Goal: Check status: Check status

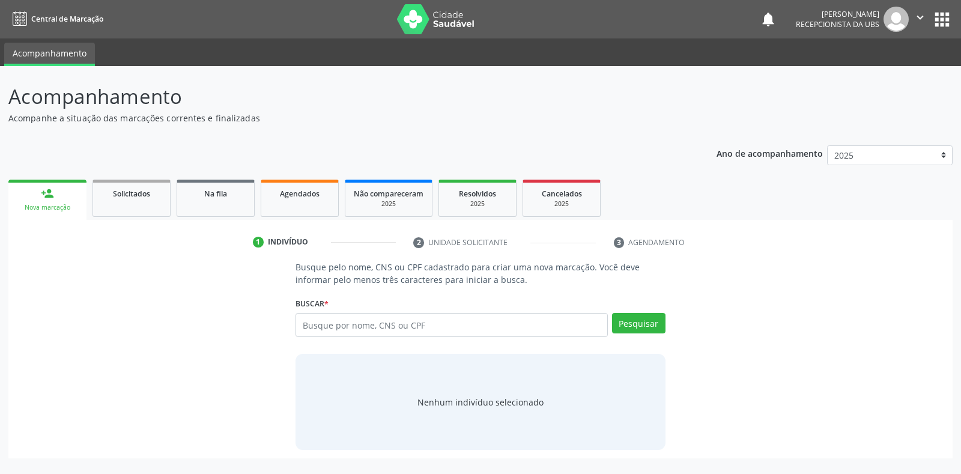
click at [290, 198] on span "Agendados" at bounding box center [300, 194] width 40 height 10
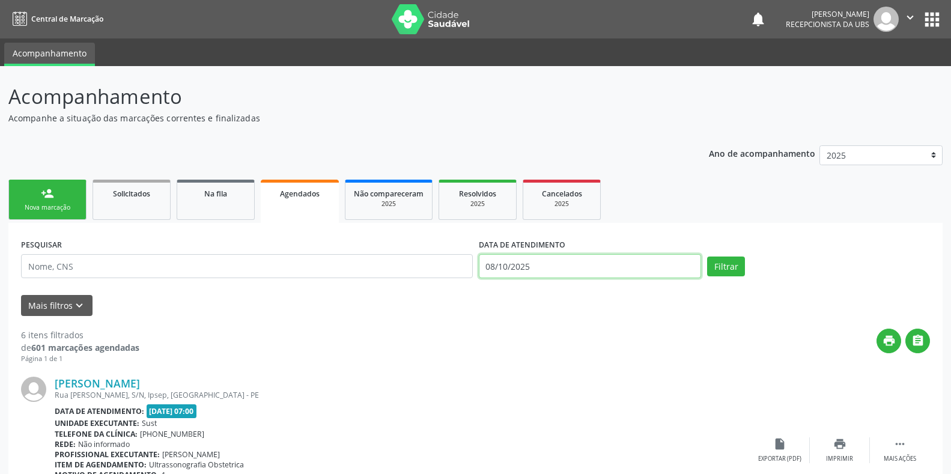
click at [495, 265] on input "08/10/2025" at bounding box center [590, 266] width 223 height 24
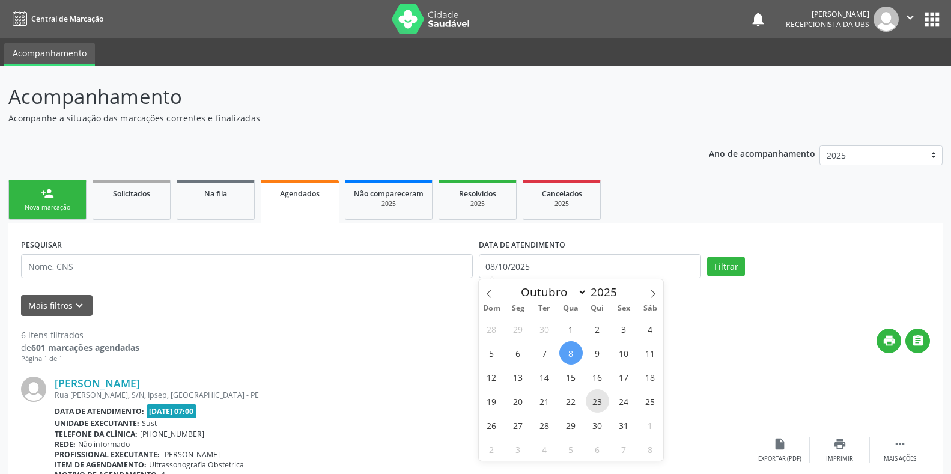
click at [598, 398] on span "23" at bounding box center [597, 400] width 23 height 23
type input "[DATE]"
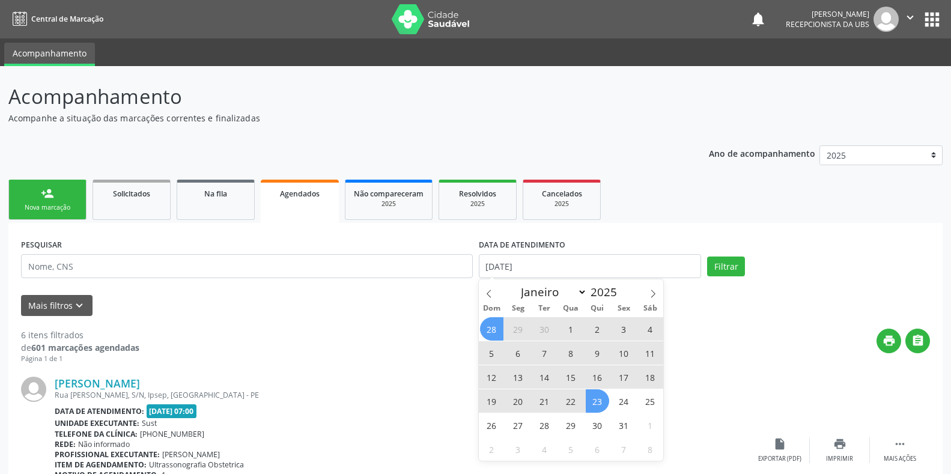
click at [307, 195] on span "Agendados" at bounding box center [300, 194] width 40 height 10
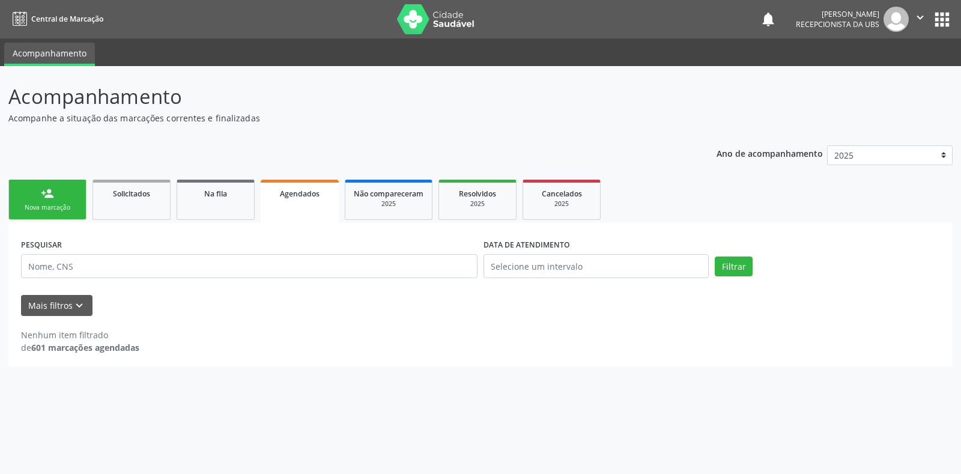
click at [309, 193] on span "Agendados" at bounding box center [300, 194] width 40 height 10
click at [491, 246] on label "DATA DE ATENDIMENTO" at bounding box center [526, 244] width 86 height 19
click at [499, 276] on input "text" at bounding box center [595, 266] width 225 height 24
click at [596, 404] on span "23" at bounding box center [597, 400] width 23 height 23
type input "[DATE]"
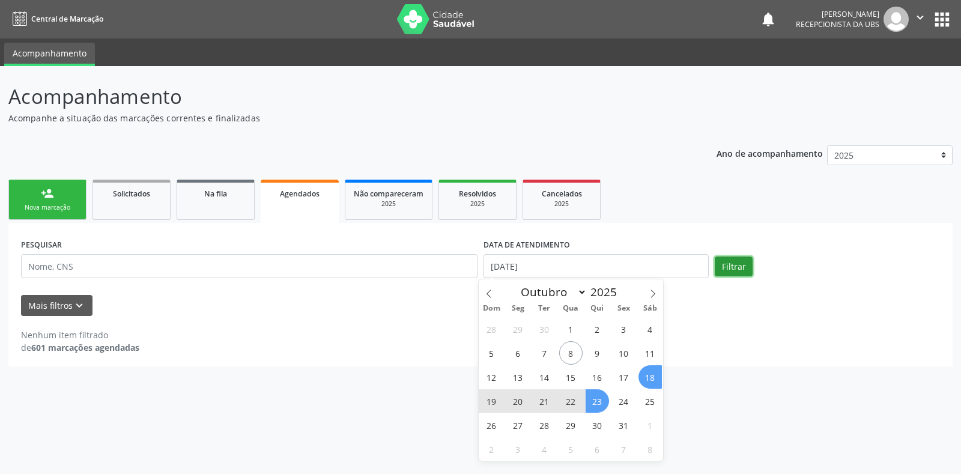
click at [737, 271] on button "Filtrar" at bounding box center [734, 266] width 38 height 20
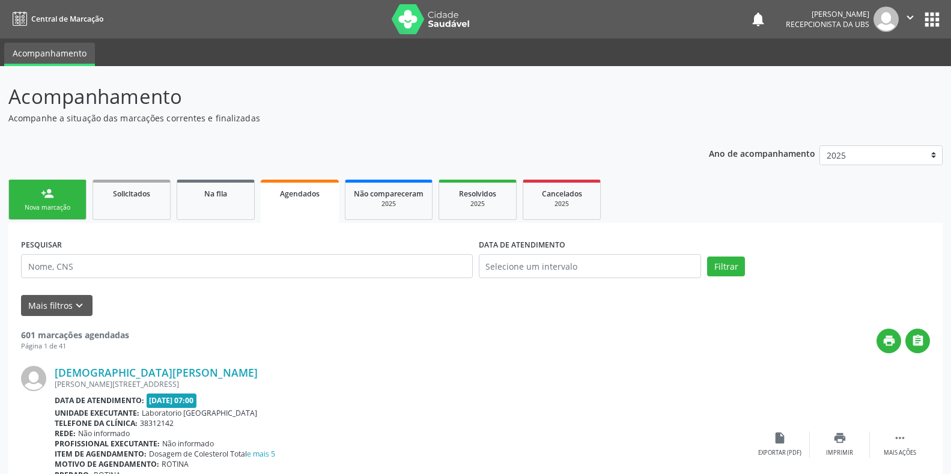
click at [309, 192] on span "Agendados" at bounding box center [300, 194] width 40 height 10
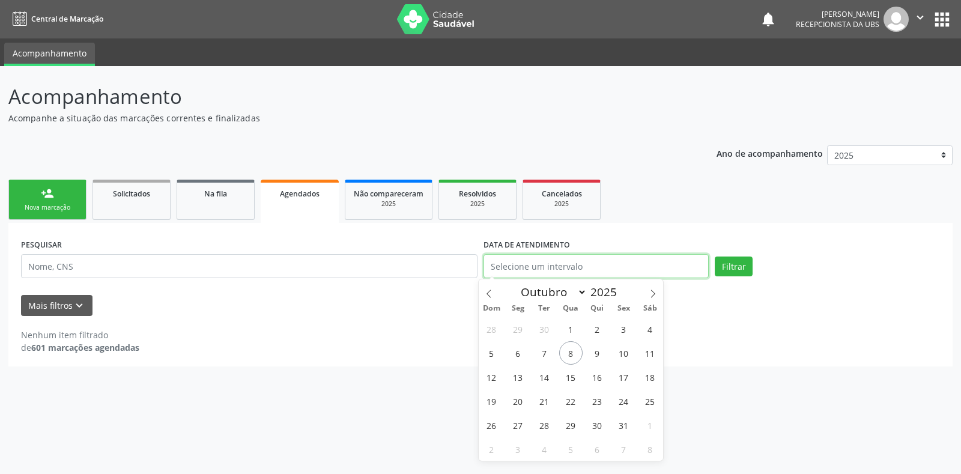
click at [491, 266] on input "text" at bounding box center [595, 266] width 225 height 24
click at [605, 405] on span "23" at bounding box center [597, 400] width 23 height 23
type input "[DATE]"
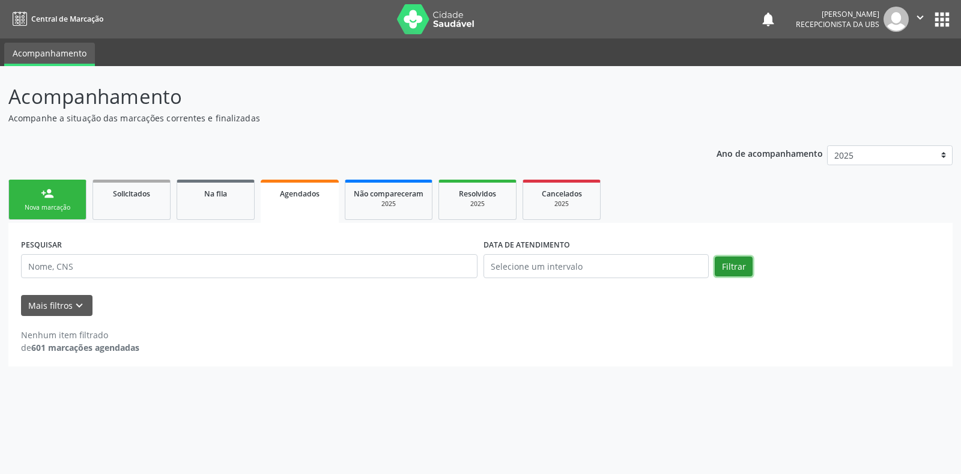
click at [735, 267] on button "Filtrar" at bounding box center [734, 266] width 38 height 20
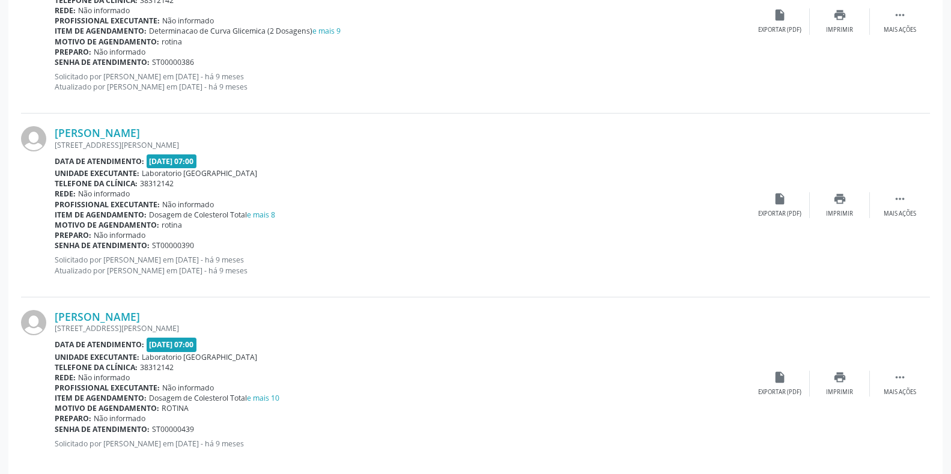
scroll to position [2621, 0]
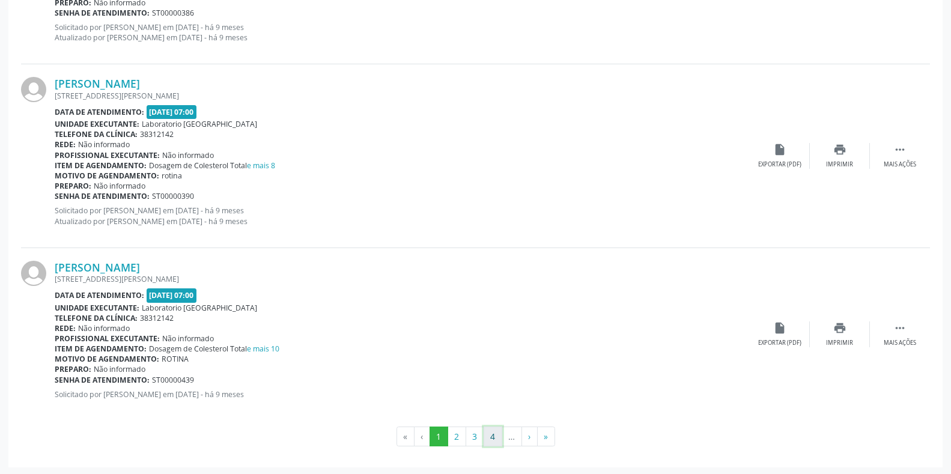
click at [497, 434] on button "4" at bounding box center [492, 436] width 19 height 20
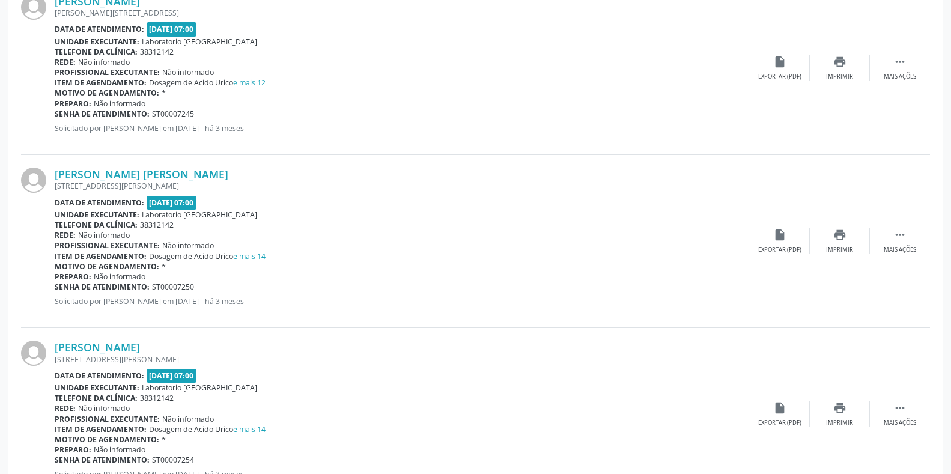
scroll to position [2529, 0]
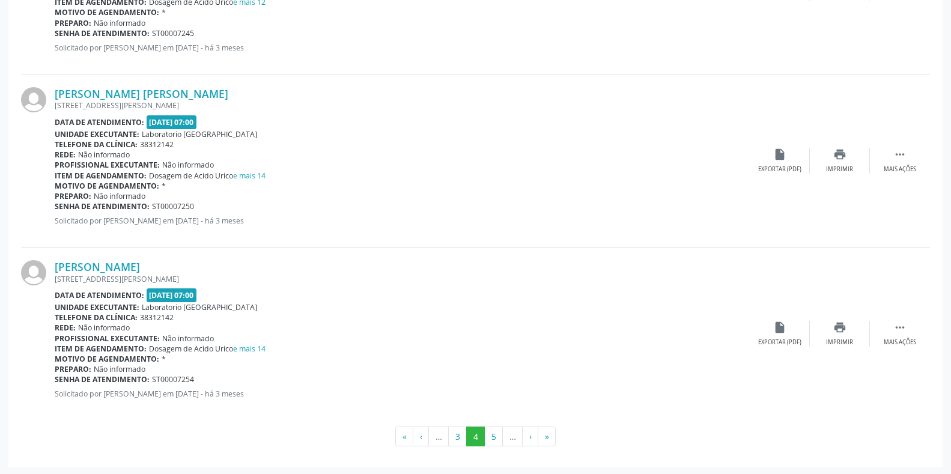
click at [504, 437] on li "…" at bounding box center [513, 436] width 20 height 20
click at [497, 438] on button "5" at bounding box center [493, 436] width 19 height 20
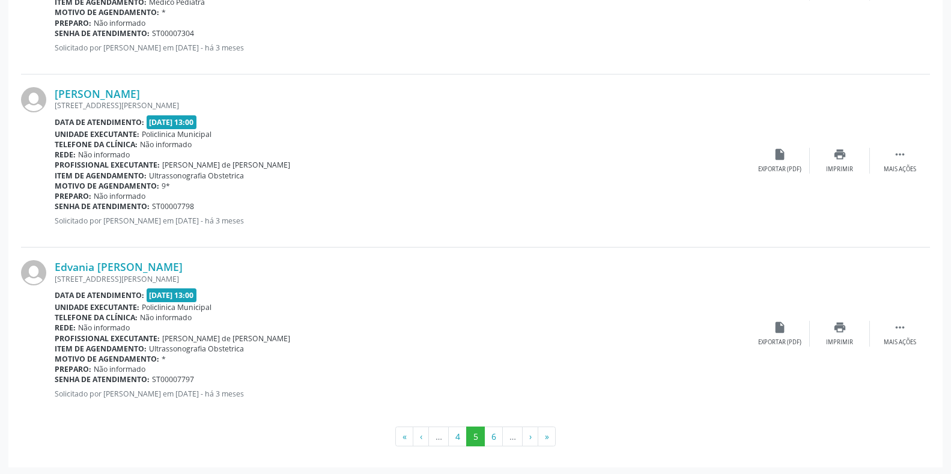
click at [504, 443] on li "…" at bounding box center [513, 436] width 20 height 20
click at [500, 431] on button "6" at bounding box center [493, 436] width 19 height 20
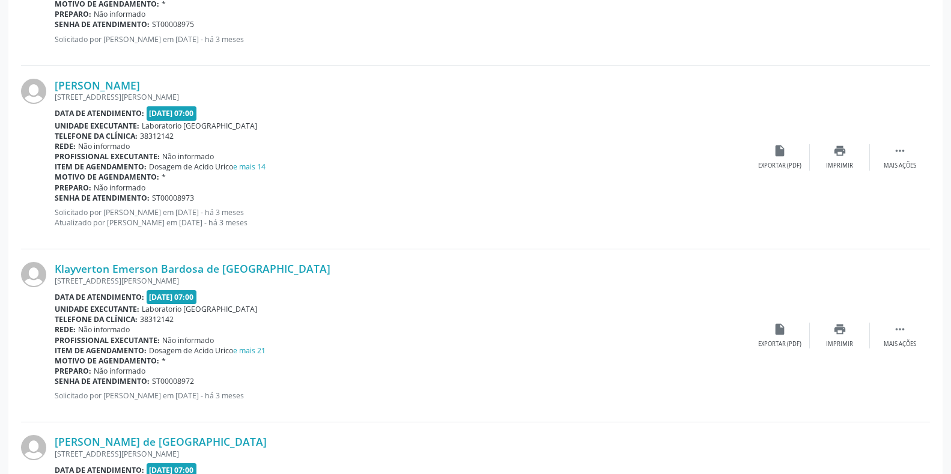
scroll to position [2539, 0]
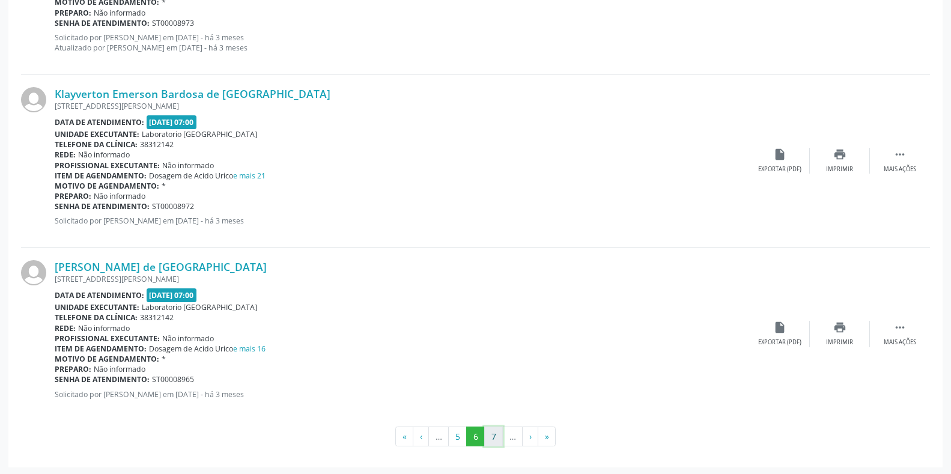
click at [497, 438] on button "7" at bounding box center [493, 436] width 19 height 20
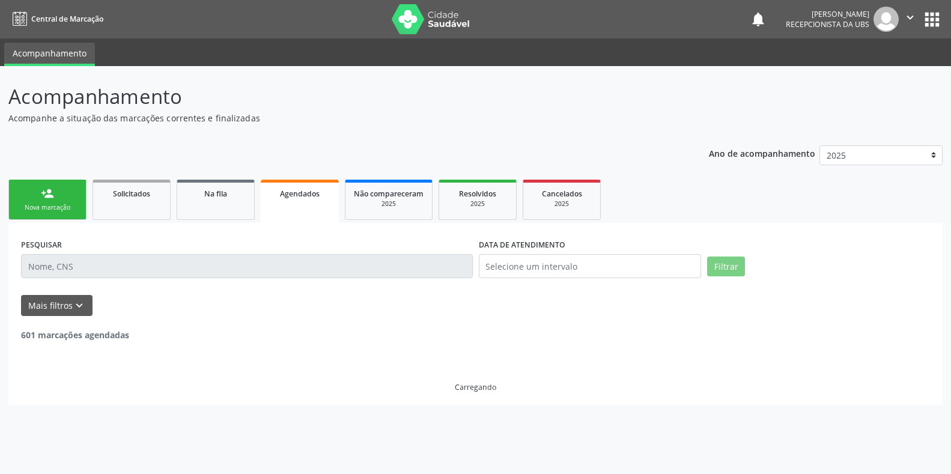
scroll to position [0, 0]
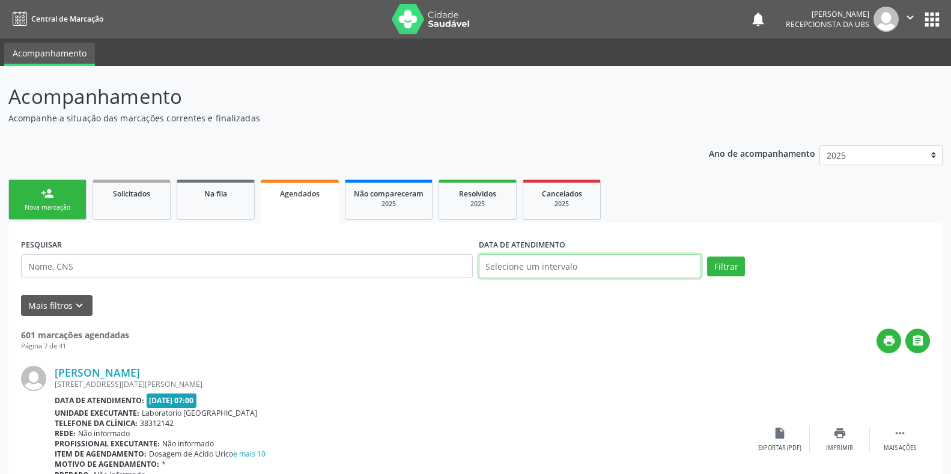
click at [489, 262] on input "text" at bounding box center [590, 266] width 223 height 24
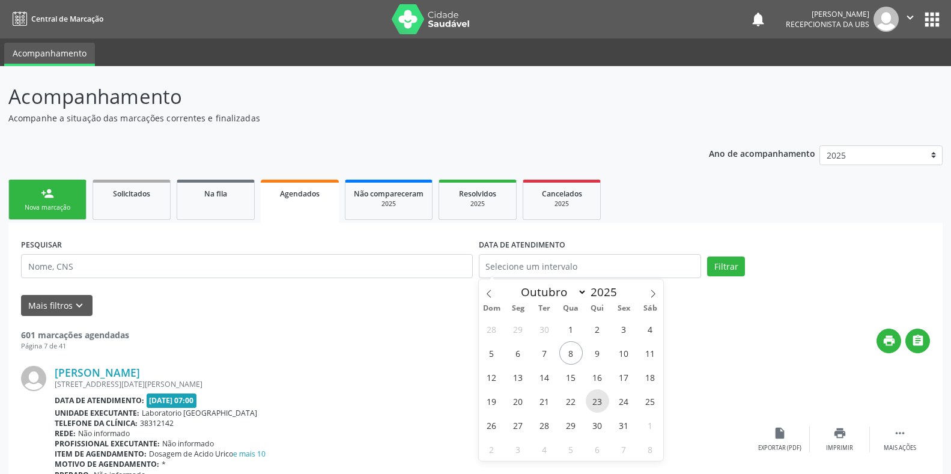
click at [600, 403] on span "23" at bounding box center [597, 400] width 23 height 23
type input "[DATE]"
click at [595, 402] on span "23" at bounding box center [597, 400] width 23 height 23
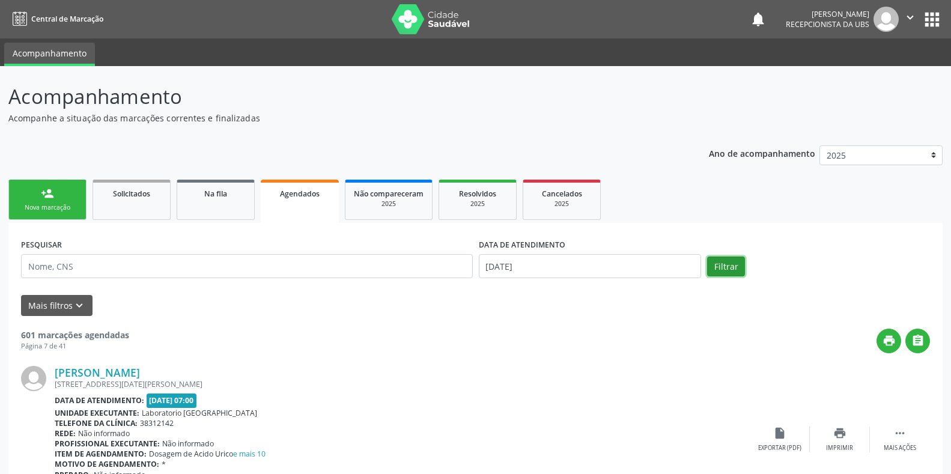
click at [729, 266] on button "Filtrar" at bounding box center [726, 266] width 38 height 20
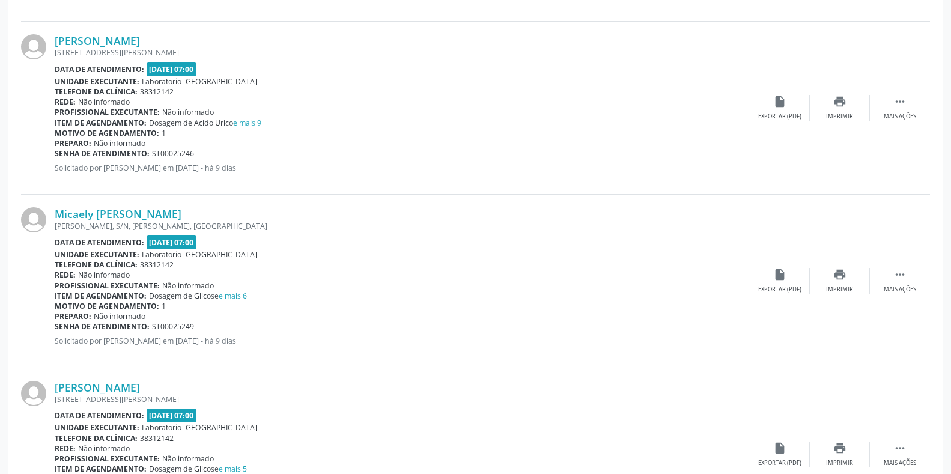
scroll to position [2102, 0]
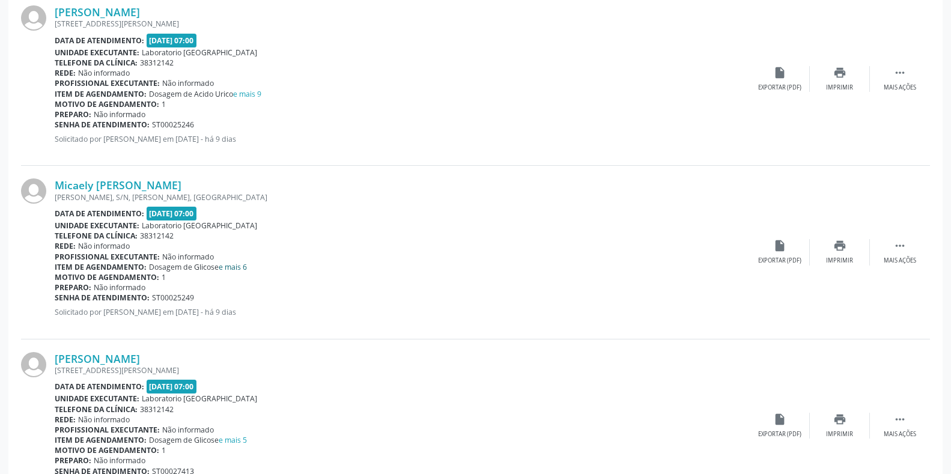
click at [235, 267] on link "e mais 6" at bounding box center [233, 267] width 28 height 10
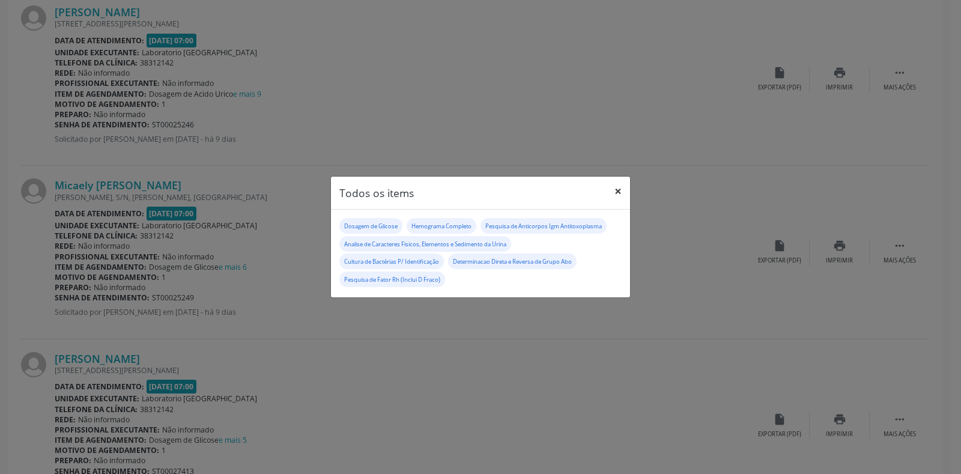
click at [617, 190] on button "×" at bounding box center [618, 191] width 24 height 29
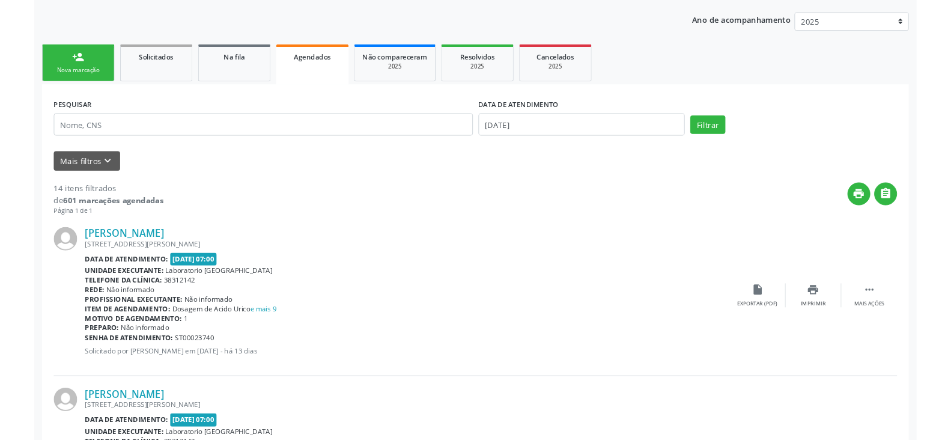
scroll to position [200, 0]
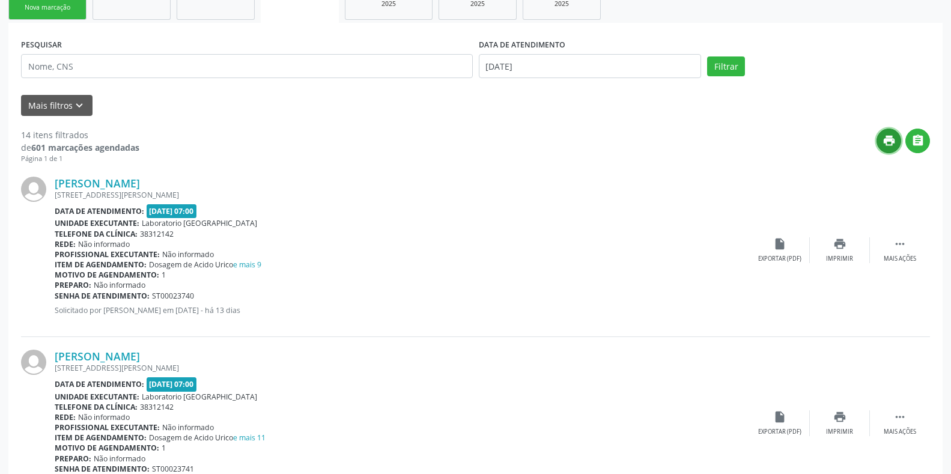
click at [886, 144] on icon "print" at bounding box center [888, 140] width 13 height 13
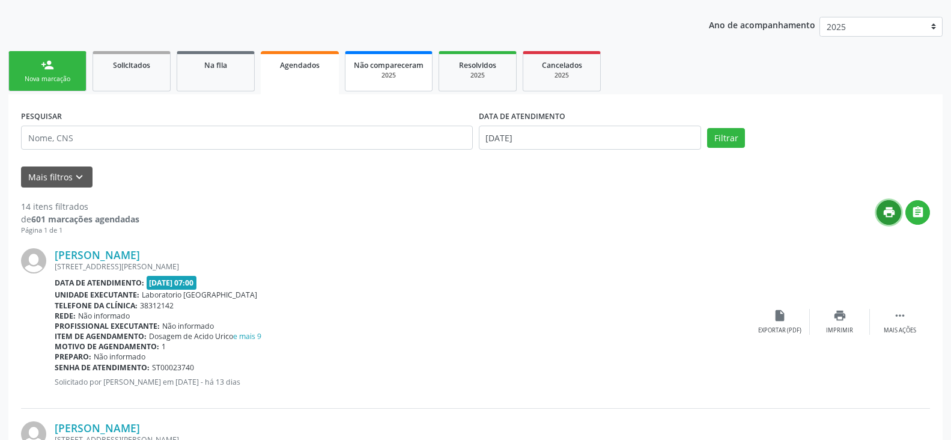
scroll to position [100, 0]
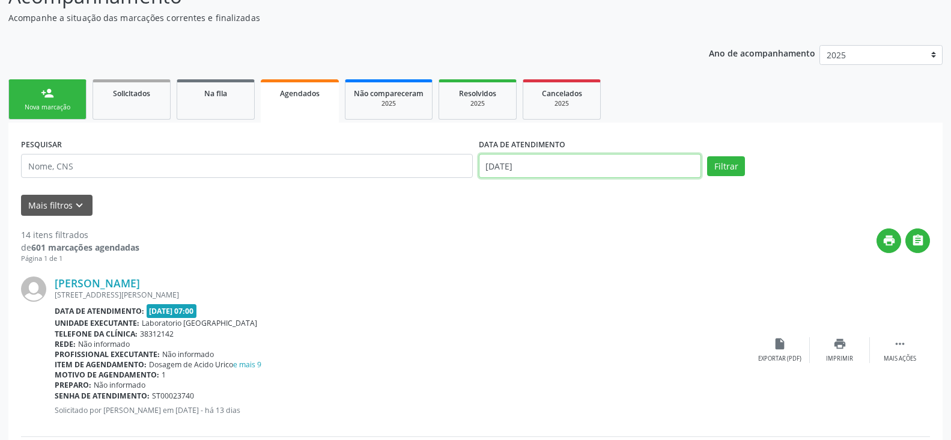
click at [539, 163] on input "[DATE]" at bounding box center [590, 166] width 223 height 24
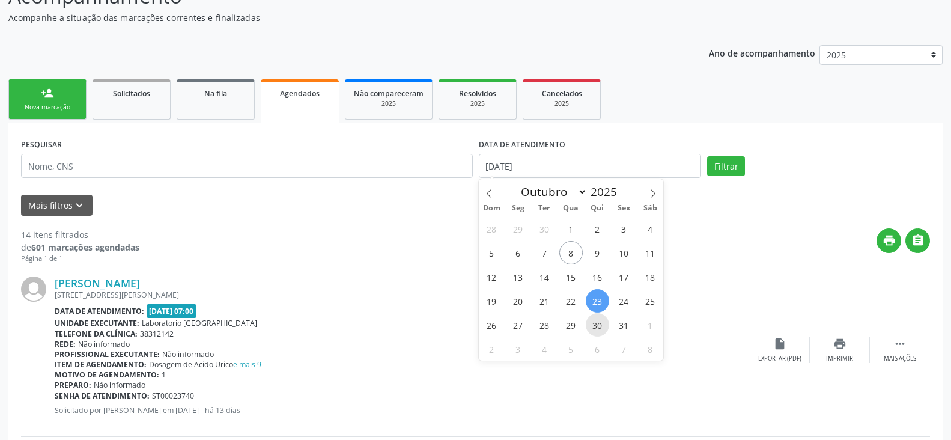
click at [593, 321] on span "30" at bounding box center [597, 324] width 23 height 23
type input "30/10/2025"
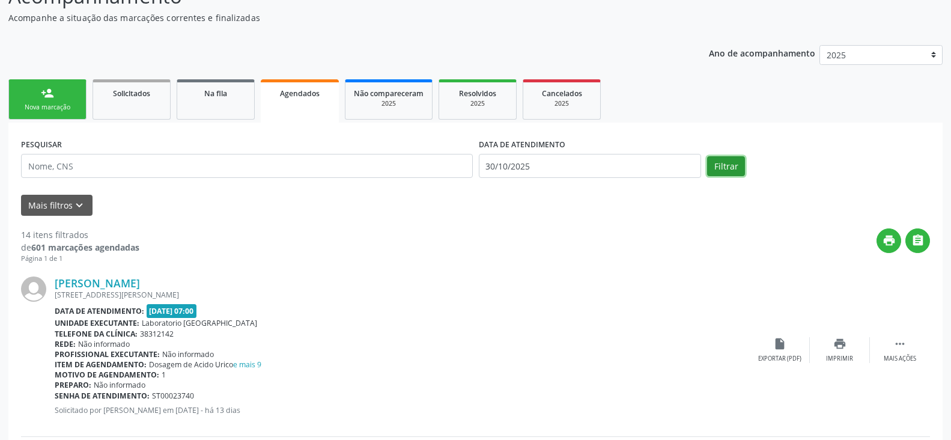
click at [727, 165] on button "Filtrar" at bounding box center [726, 166] width 38 height 20
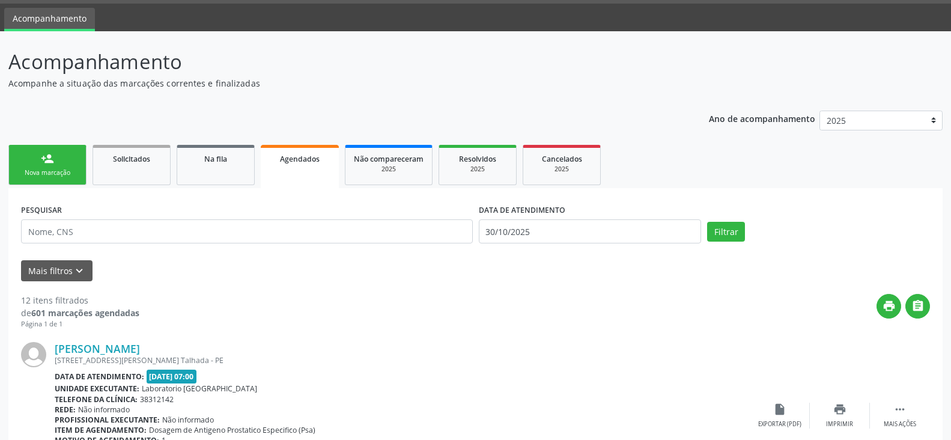
scroll to position [0, 0]
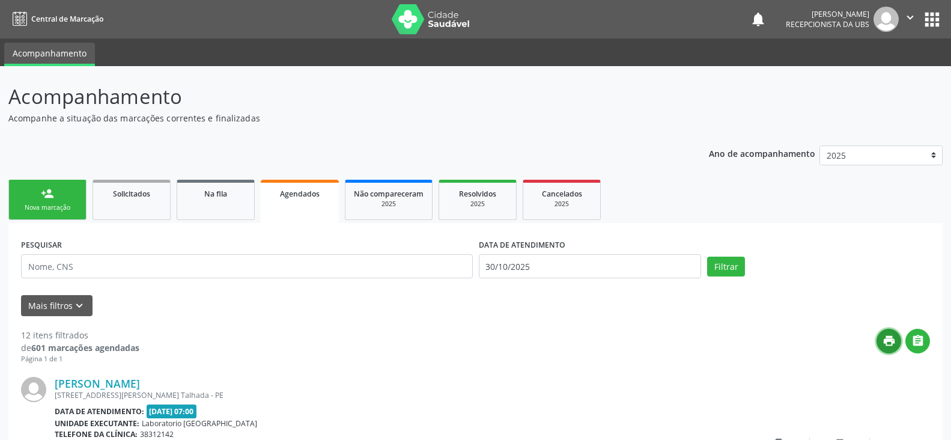
click at [890, 345] on icon "print" at bounding box center [888, 340] width 13 height 13
click at [887, 338] on icon "print" at bounding box center [888, 340] width 13 height 13
